Goal: Task Accomplishment & Management: Complete application form

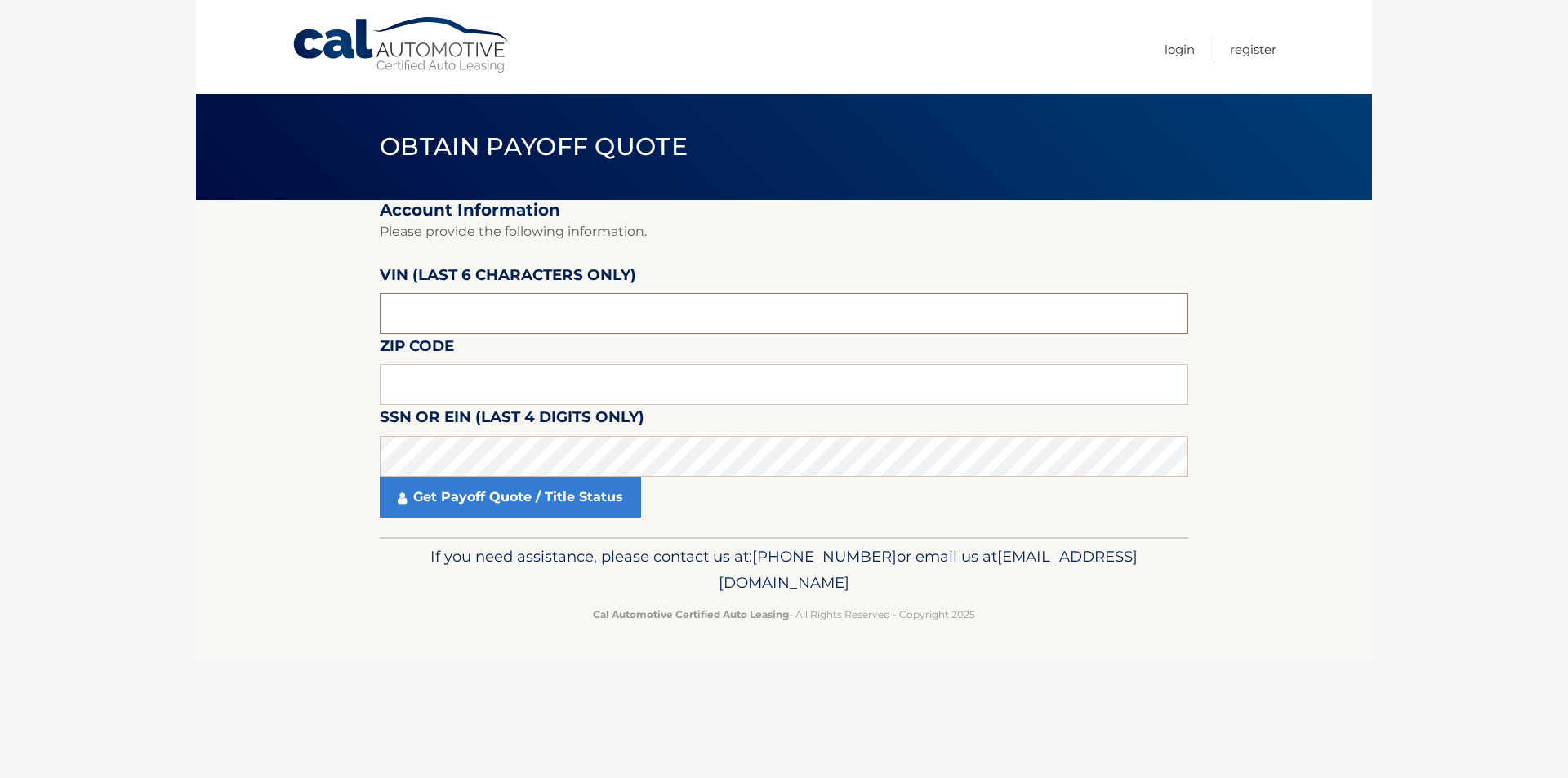
click at [519, 316] on input "text" at bounding box center [784, 313] width 808 height 41
type input "045655"
click at [492, 399] on input "text" at bounding box center [784, 385] width 808 height 41
click at [518, 616] on p "Cal Automotive Certified Auto Leasing - All Rights Reserved - Copyright 2025" at bounding box center [784, 614] width 787 height 17
click at [481, 382] on input "text" at bounding box center [784, 385] width 808 height 41
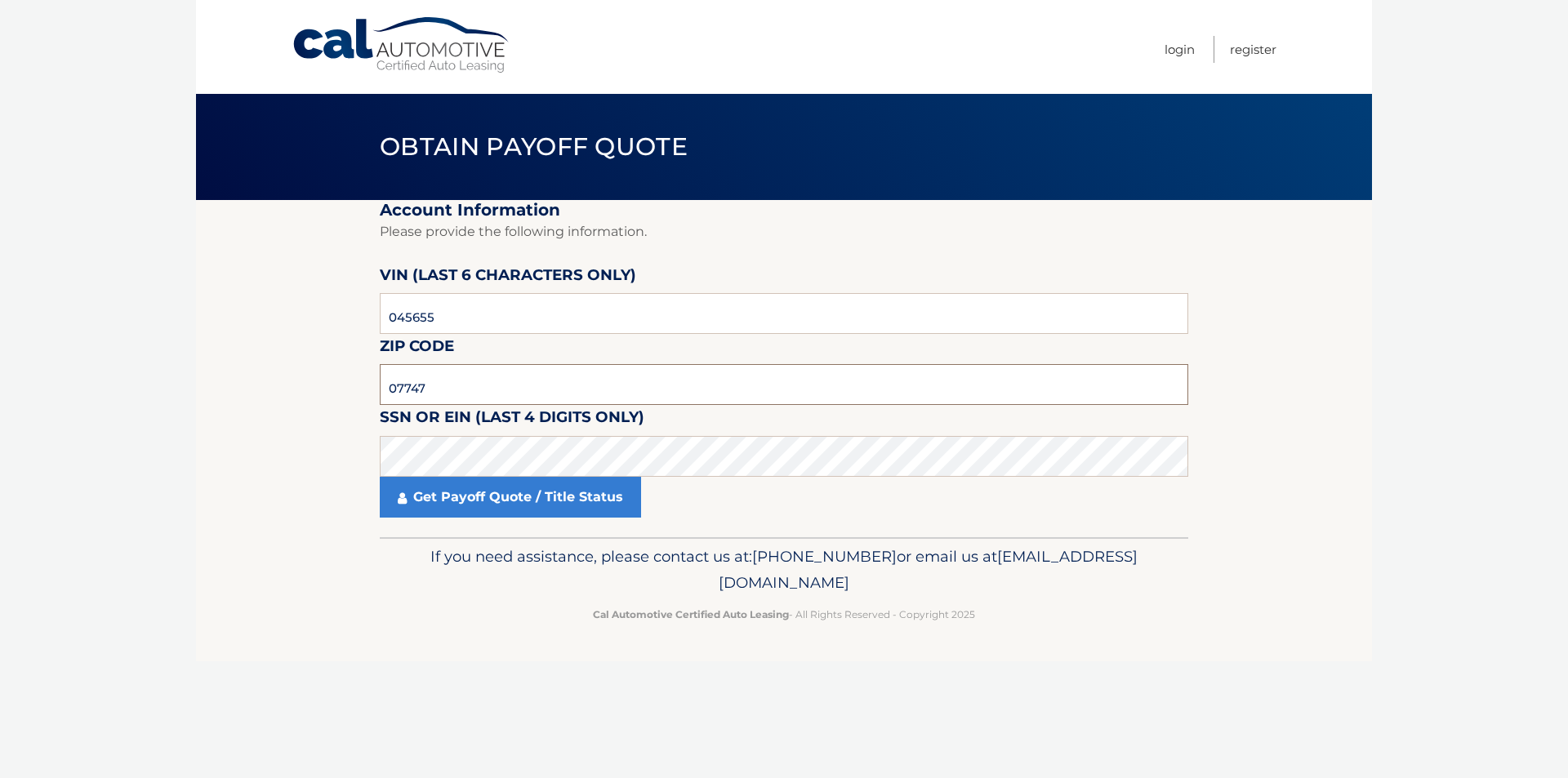
type input "07747"
click at [495, 502] on link "Get Payoff Quote / Title Status" at bounding box center [510, 497] width 261 height 41
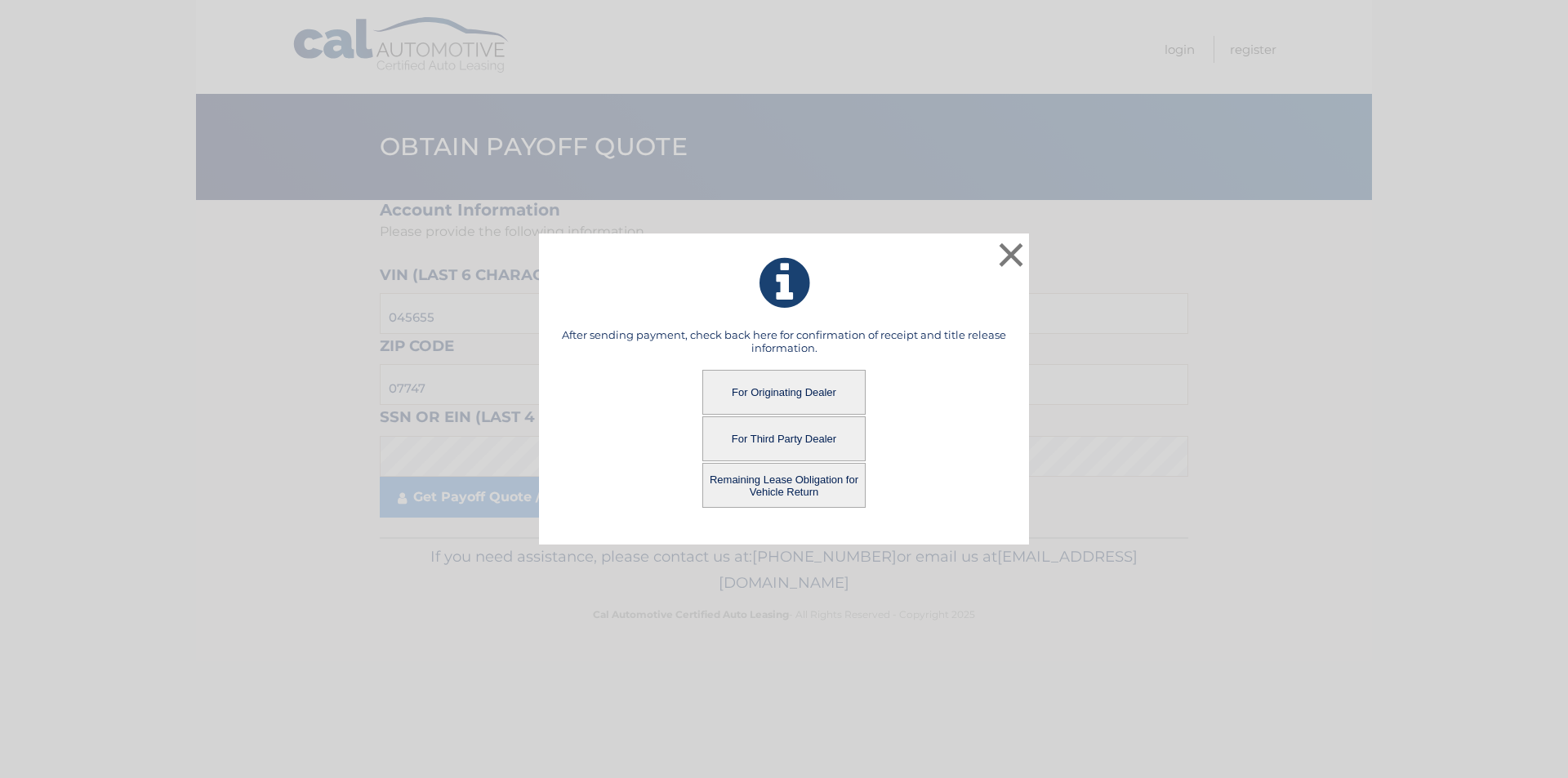
click at [769, 430] on button "For Third Party Dealer" at bounding box center [784, 439] width 163 height 45
click at [779, 439] on button "For Third Party Dealer" at bounding box center [784, 439] width 163 height 45
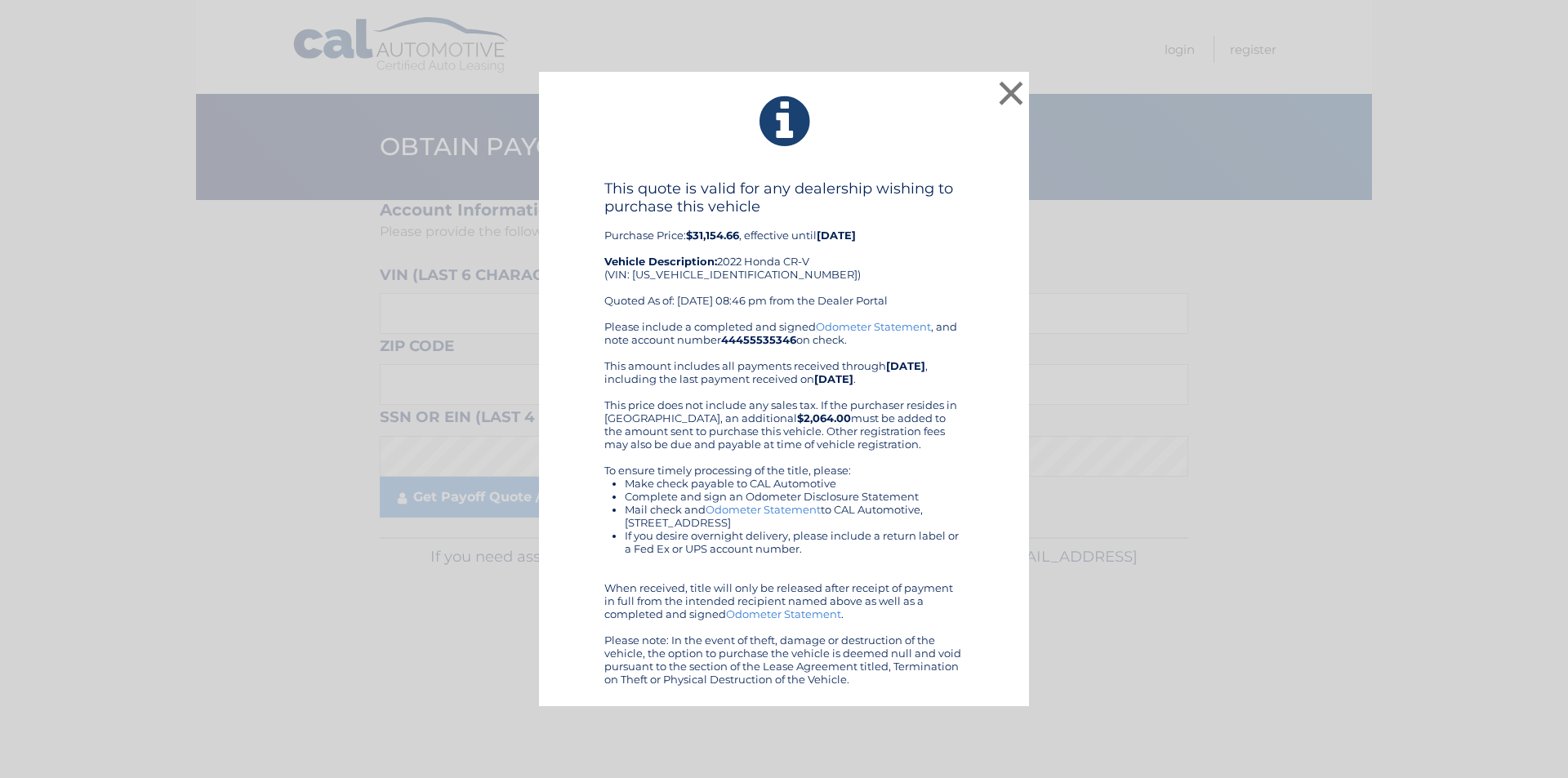
click at [766, 514] on link "Odometer Statement" at bounding box center [763, 510] width 115 height 13
click at [1007, 100] on button "×" at bounding box center [1011, 92] width 33 height 33
